Goal: Use online tool/utility: Utilize a website feature to perform a specific function

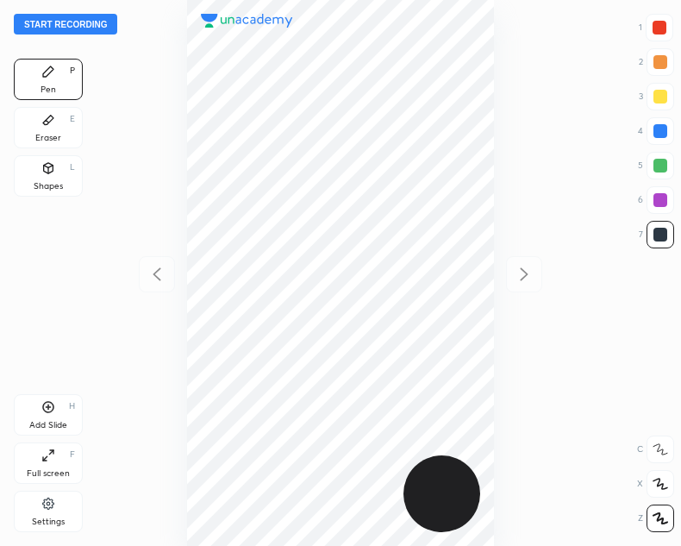
scroll to position [546, 405]
click at [42, 422] on div "Add Slide" at bounding box center [48, 425] width 38 height 9
click at [153, 272] on icon at bounding box center [157, 274] width 21 height 21
click at [527, 296] on div at bounding box center [340, 273] width 405 height 546
click at [530, 281] on icon at bounding box center [524, 274] width 21 height 21
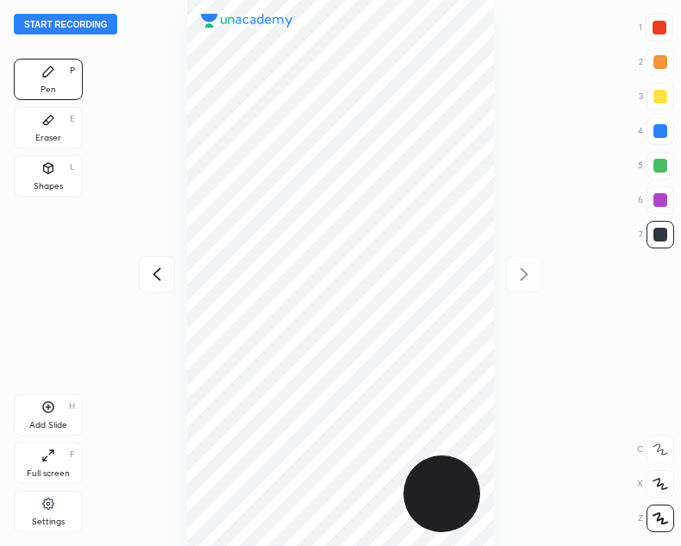
click at [156, 279] on icon at bounding box center [157, 274] width 21 height 21
click at [527, 281] on icon at bounding box center [524, 274] width 21 height 21
click at [150, 272] on icon at bounding box center [157, 274] width 21 height 21
click at [59, 409] on div "Add Slide H" at bounding box center [48, 414] width 69 height 41
click at [157, 290] on div at bounding box center [157, 274] width 36 height 36
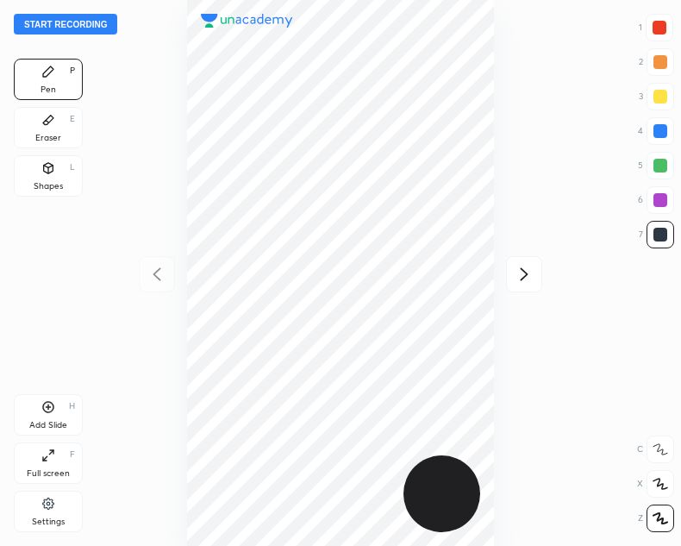
click at [538, 277] on div at bounding box center [524, 274] width 36 height 36
click at [159, 269] on icon at bounding box center [157, 273] width 8 height 13
click at [532, 274] on icon at bounding box center [524, 274] width 21 height 21
click at [153, 279] on icon at bounding box center [157, 274] width 21 height 21
click at [522, 272] on icon at bounding box center [524, 274] width 21 height 21
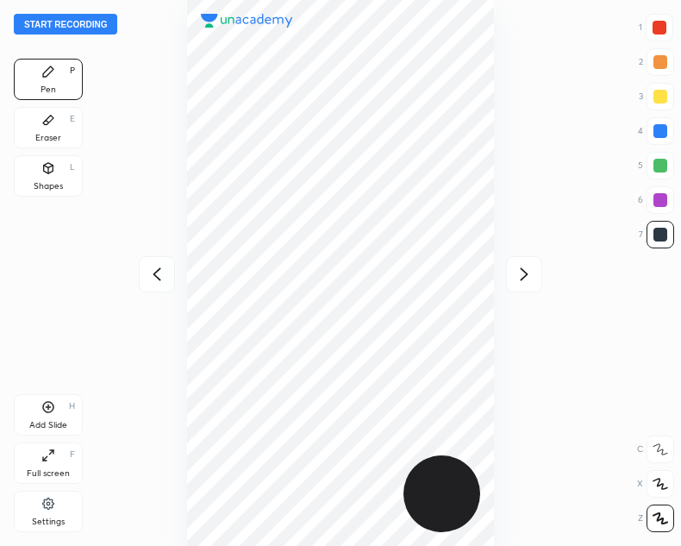
click at [153, 274] on icon at bounding box center [157, 273] width 8 height 13
click at [538, 281] on div at bounding box center [524, 274] width 36 height 36
click at [160, 284] on div at bounding box center [157, 274] width 36 height 36
click at [519, 275] on icon at bounding box center [524, 274] width 21 height 21
